Goal: Task Accomplishment & Management: Use online tool/utility

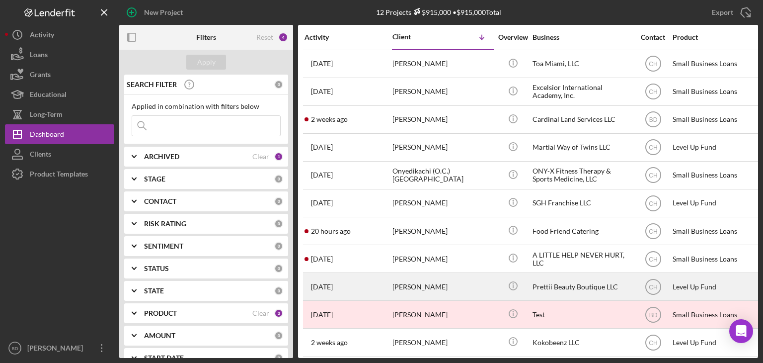
click at [453, 287] on div "[PERSON_NAME]" at bounding box center [442, 286] width 99 height 26
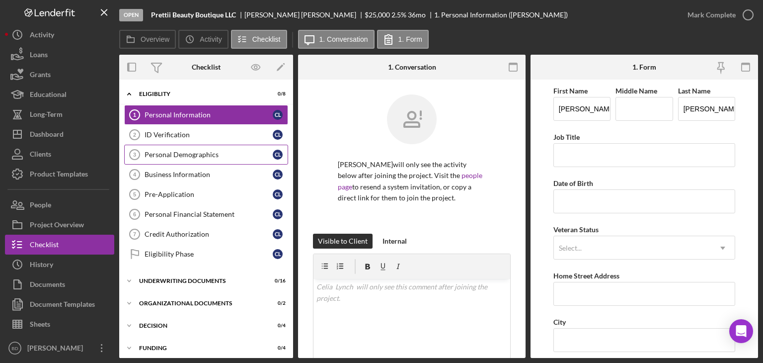
click at [188, 148] on link "Personal Demographics 3 Personal Demographics C L" at bounding box center [206, 155] width 164 height 20
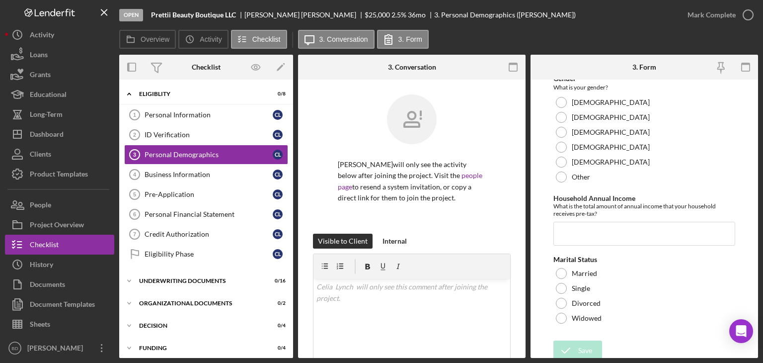
scroll to position [349, 0]
click at [164, 192] on div "Pre-Application" at bounding box center [209, 194] width 128 height 8
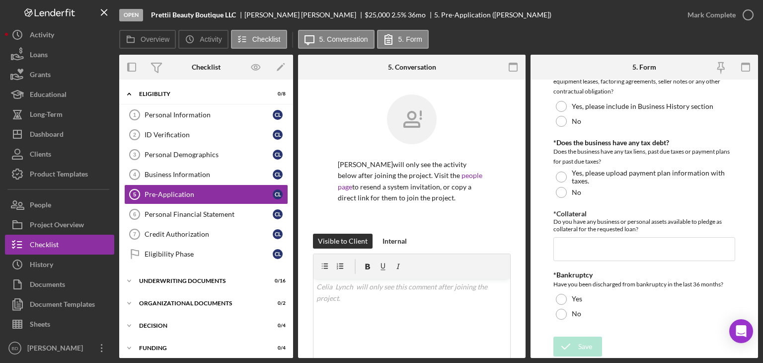
scroll to position [1067, 0]
click at [183, 114] on div "Personal Information" at bounding box center [209, 115] width 128 height 8
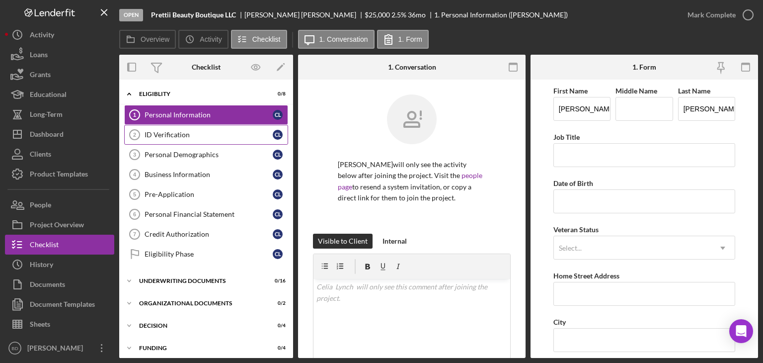
click at [177, 132] on div "ID Verification" at bounding box center [209, 135] width 128 height 8
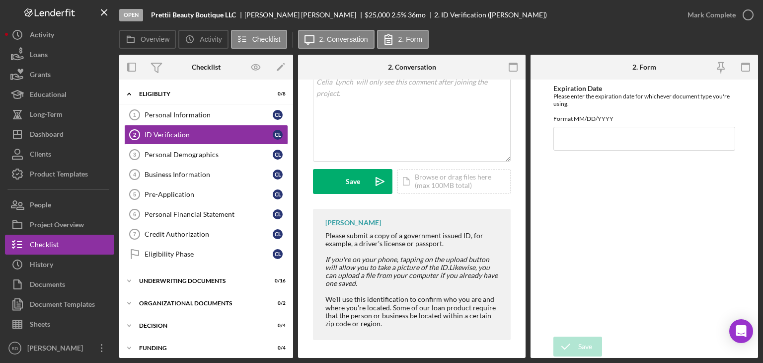
scroll to position [206, 0]
click at [199, 154] on div "Personal Demographics" at bounding box center [209, 155] width 128 height 8
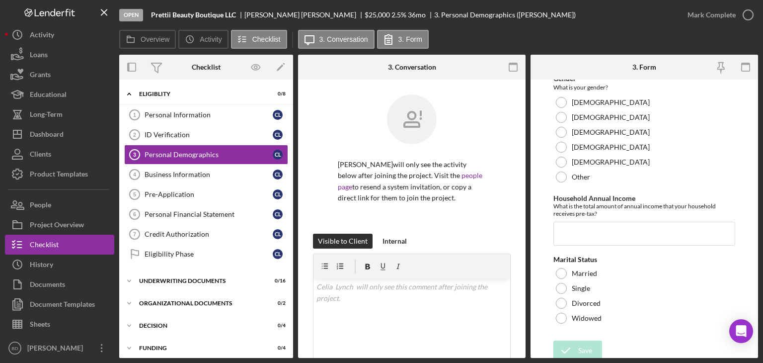
scroll to position [349, 0]
click at [183, 187] on link "Pre-Application 5 Pre-Application C L" at bounding box center [206, 194] width 164 height 20
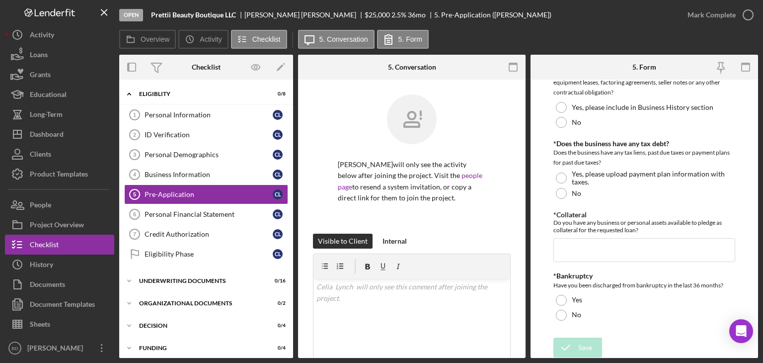
scroll to position [1067, 0]
click at [217, 212] on div "Personal Financial Statement" at bounding box center [209, 214] width 128 height 8
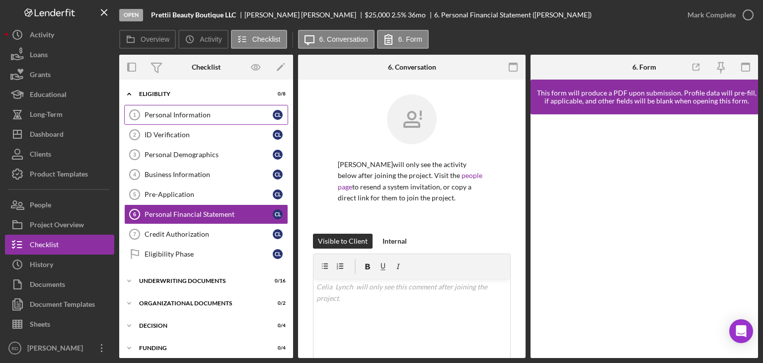
click at [194, 111] on div "Personal Information" at bounding box center [209, 115] width 128 height 8
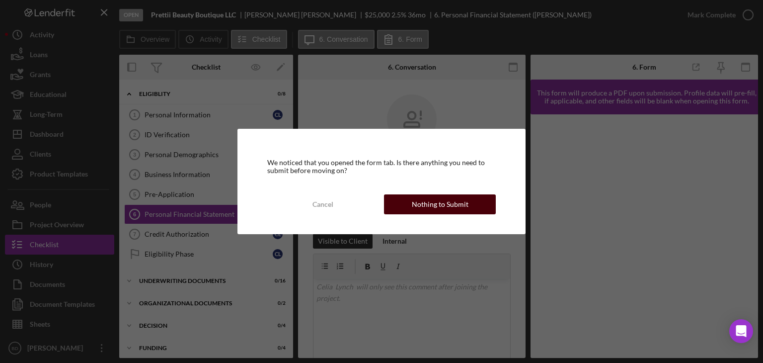
click at [448, 195] on div "We noticed that you opened the form tab. Is there anything you need to submit b…" at bounding box center [382, 181] width 289 height 105
click at [451, 206] on div "Nothing to Submit" at bounding box center [440, 204] width 57 height 20
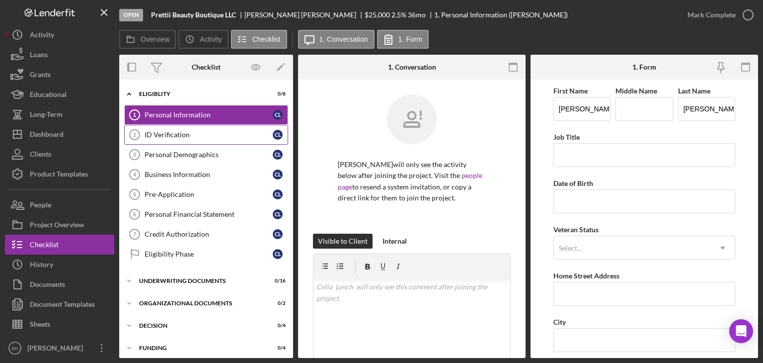
click at [189, 133] on div "ID Verification" at bounding box center [209, 135] width 128 height 8
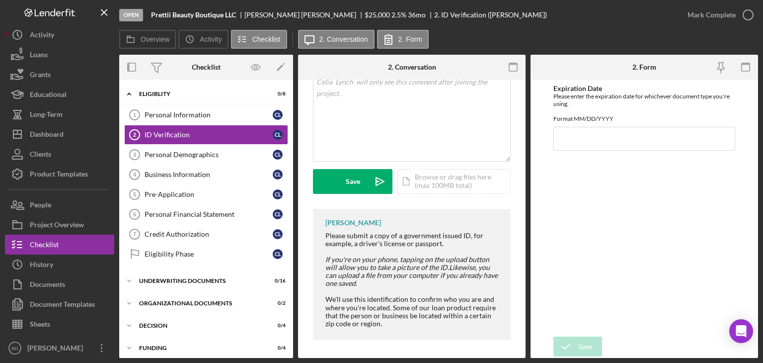
scroll to position [206, 0]
click at [203, 153] on div "Personal Demographics" at bounding box center [209, 155] width 128 height 8
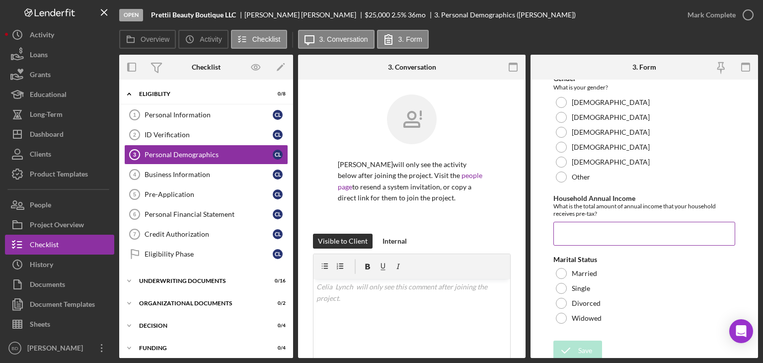
scroll to position [349, 0]
click at [70, 168] on div "Product Templates" at bounding box center [59, 175] width 58 height 22
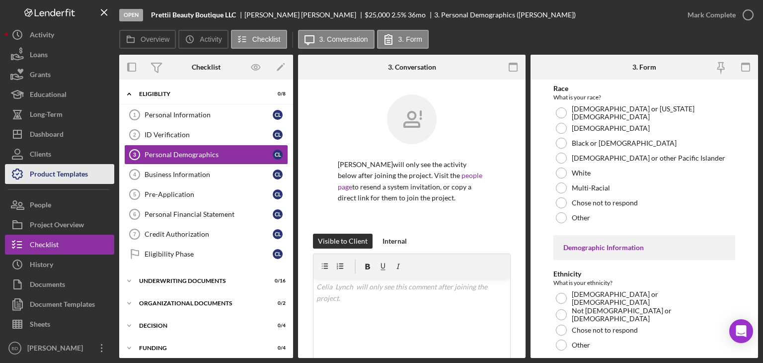
click at [65, 163] on button "Clients" at bounding box center [59, 154] width 109 height 20
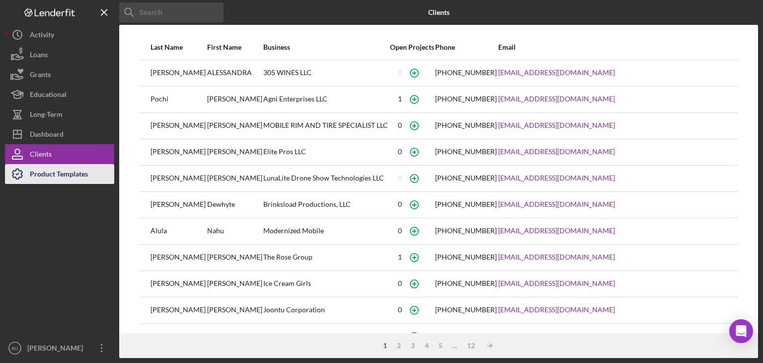
click at [60, 173] on div "Product Templates" at bounding box center [59, 175] width 58 height 22
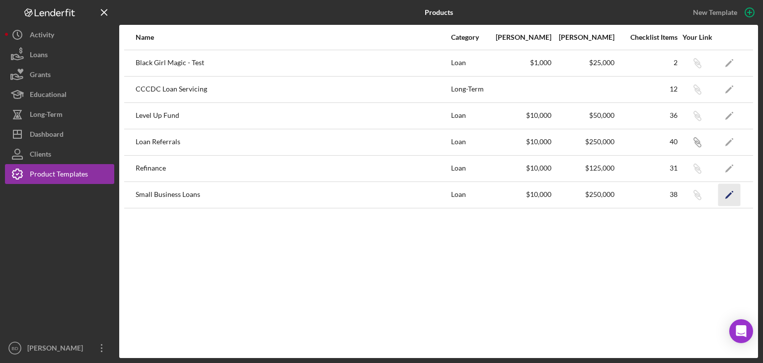
click at [732, 193] on polygon "button" at bounding box center [729, 195] width 7 height 7
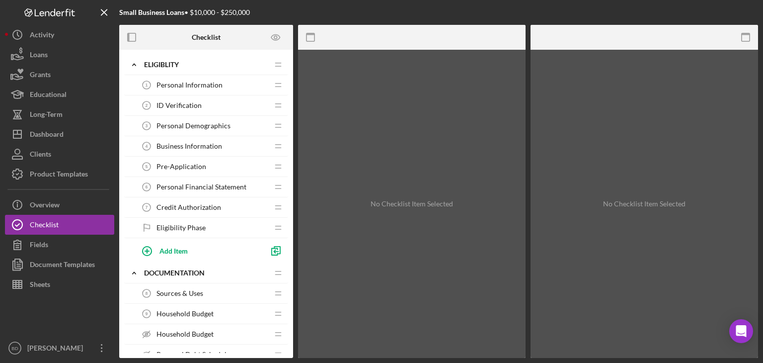
click at [179, 125] on span "Personal Demographics" at bounding box center [194, 126] width 74 height 8
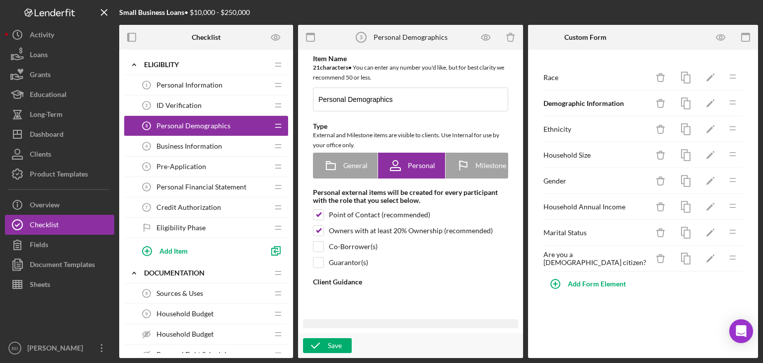
type textarea "<div>In this section, we will be asking for you to share your personal demograp…"
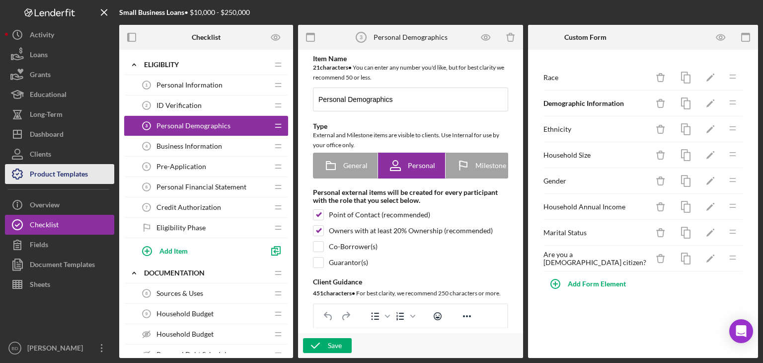
click at [71, 169] on div "Product Templates" at bounding box center [59, 175] width 58 height 22
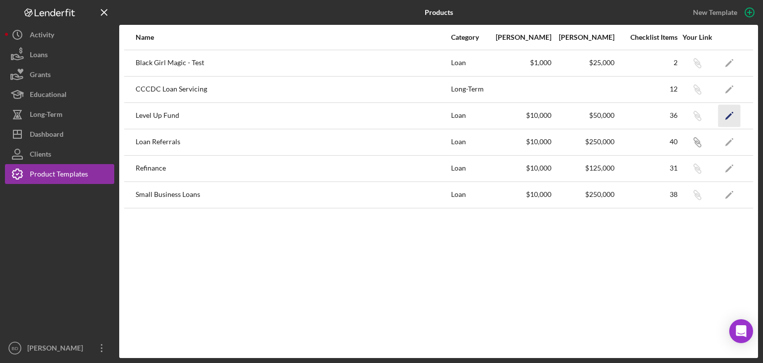
click at [730, 116] on polygon "button" at bounding box center [729, 116] width 7 height 7
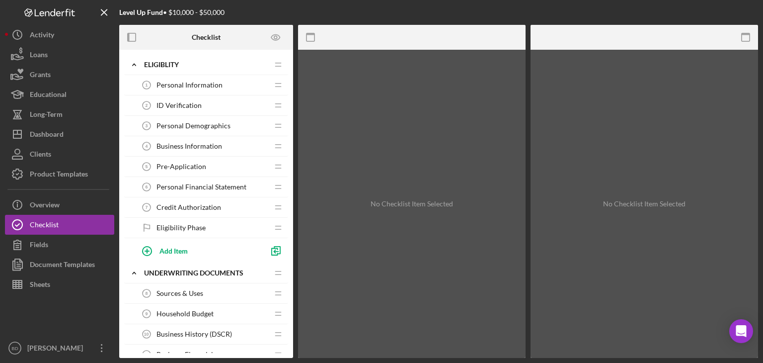
click at [190, 124] on span "Personal Demographics" at bounding box center [194, 126] width 74 height 8
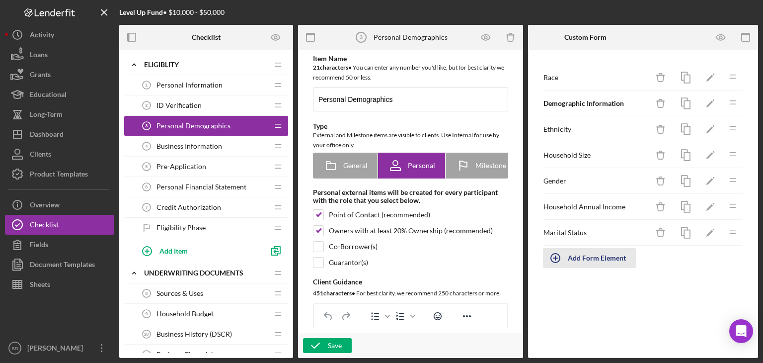
click at [601, 253] on div "Add Form Element" at bounding box center [597, 258] width 58 height 20
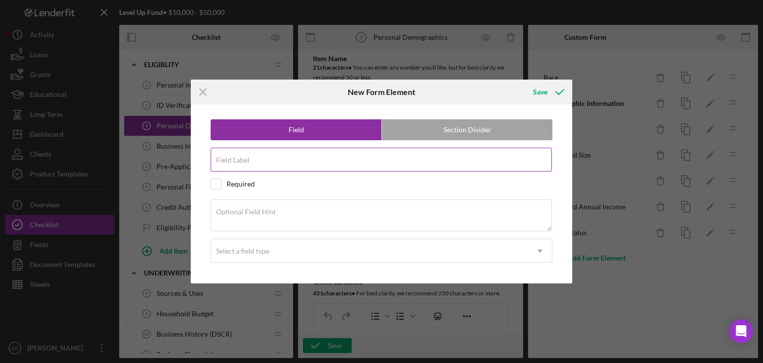
click at [306, 162] on input "Field Label" at bounding box center [381, 160] width 341 height 24
type input "Are you a [DEMOGRAPHIC_DATA] citizen?"
click at [223, 182] on div "Required" at bounding box center [382, 183] width 342 height 11
click at [217, 184] on input "checkbox" at bounding box center [216, 184] width 10 height 10
click at [221, 182] on div "Required" at bounding box center [382, 183] width 342 height 11
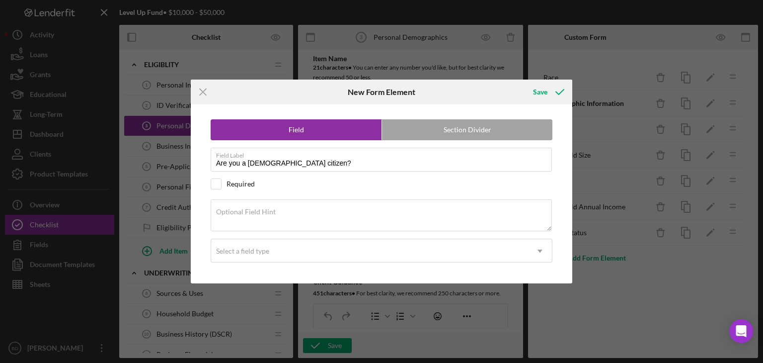
checkbox input "true"
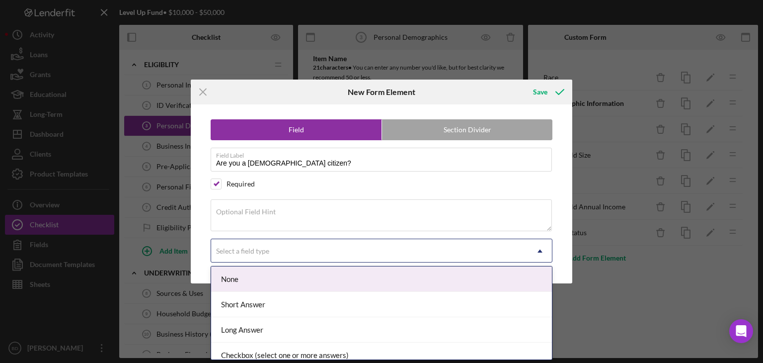
click at [339, 252] on div "Select a field type" at bounding box center [369, 251] width 317 height 23
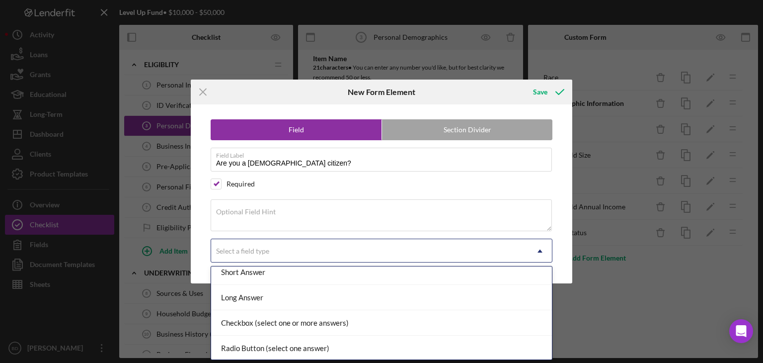
scroll to position [10, 0]
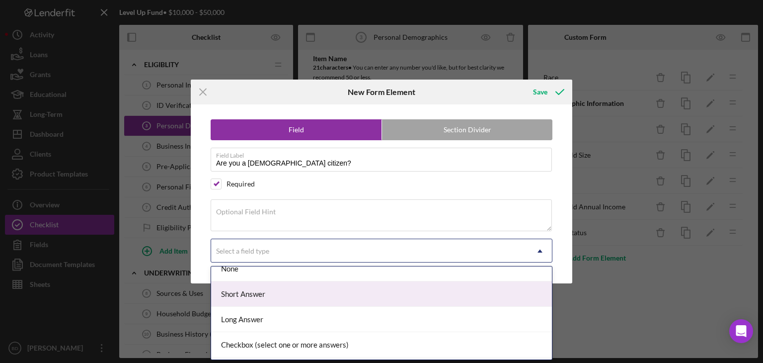
click at [327, 289] on div "Short Answer" at bounding box center [381, 293] width 341 height 25
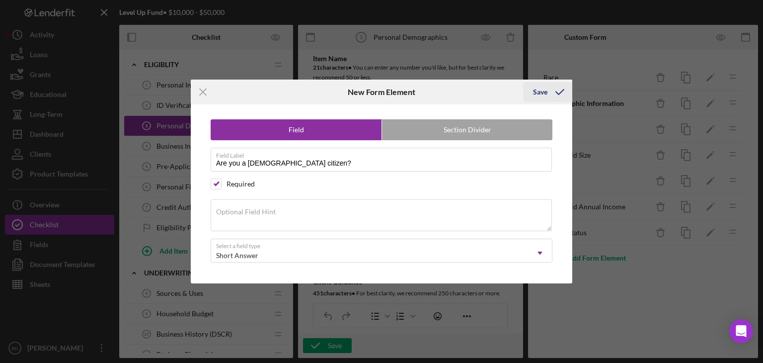
click at [543, 90] on div "Save" at bounding box center [540, 92] width 14 height 20
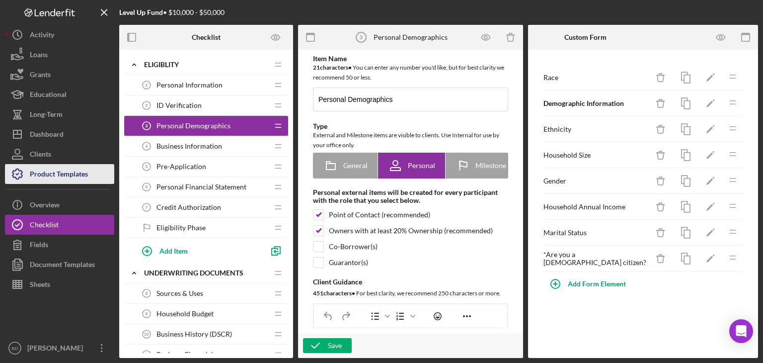
click at [57, 177] on div "Product Templates" at bounding box center [59, 175] width 58 height 22
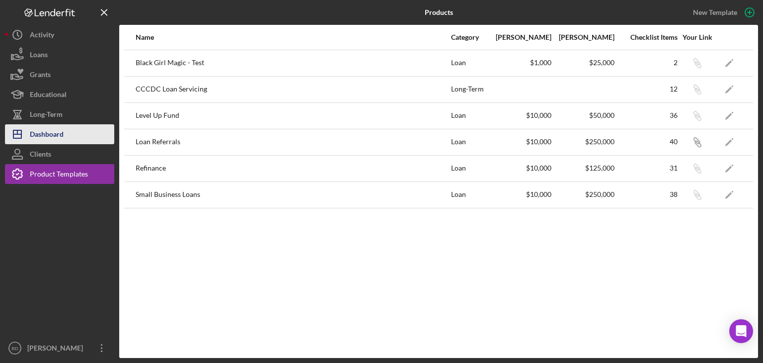
click at [48, 139] on div "Dashboard" at bounding box center [47, 135] width 34 height 22
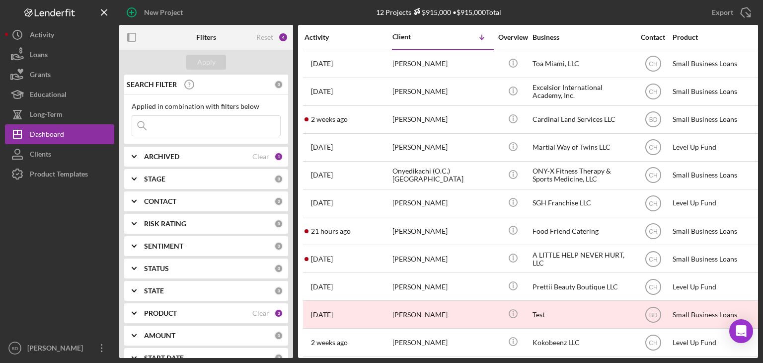
click at [175, 308] on div "PRODUCT Clear 3" at bounding box center [213, 313] width 139 height 20
